Goal: Check status

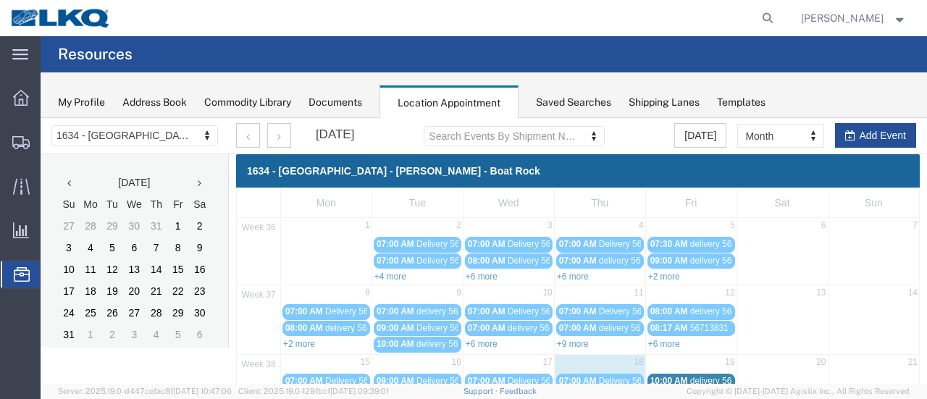
scroll to position [145, 0]
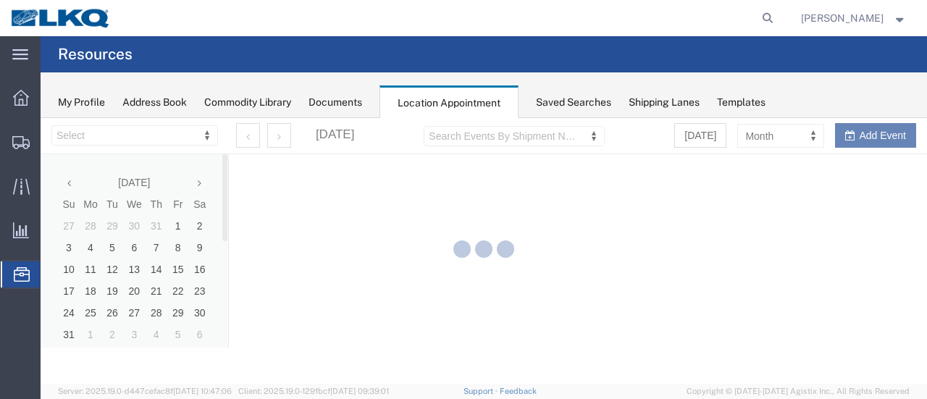
select select "28712"
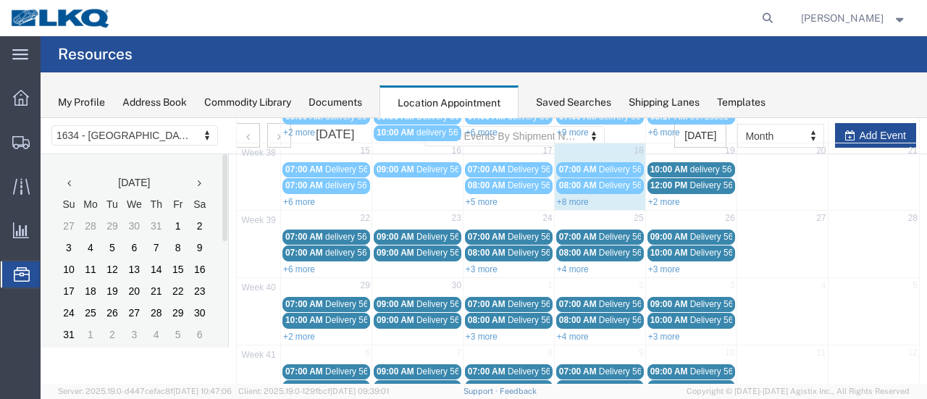
scroll to position [217, 0]
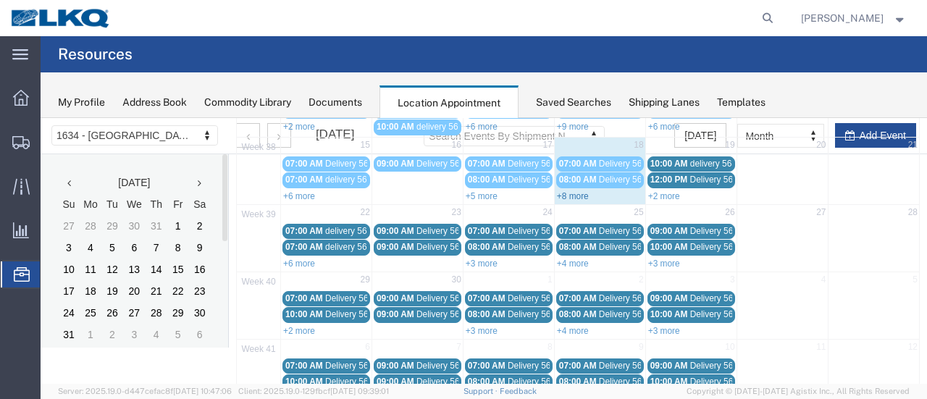
click at [570, 193] on link "+8 more" at bounding box center [573, 196] width 32 height 10
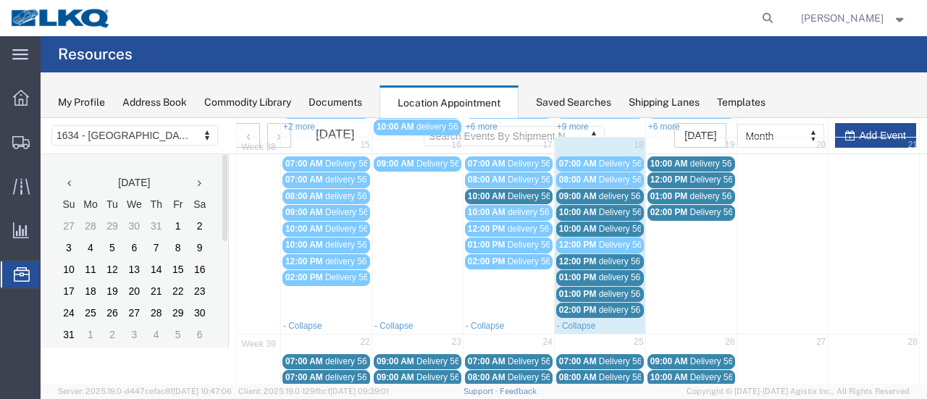
click at [579, 12] on agx-global-search at bounding box center [549, 18] width 464 height 36
